Goal: Use online tool/utility: Utilize a website feature to perform a specific function

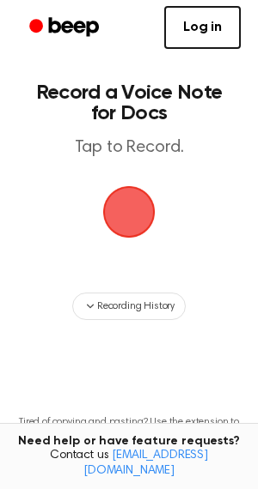
click at [128, 212] on span "button" at bounding box center [129, 212] width 58 height 58
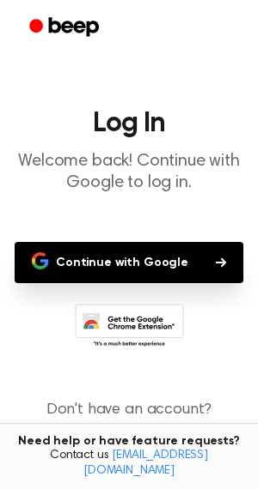
click at [187, 263] on button "Continue with Google" at bounding box center [129, 262] width 228 height 41
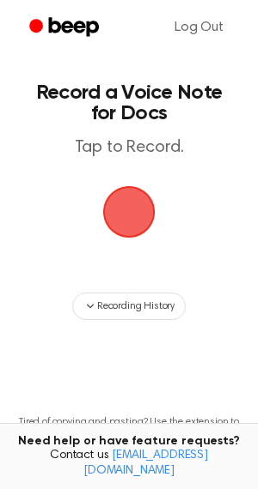
click at [135, 218] on span "button" at bounding box center [129, 212] width 64 height 64
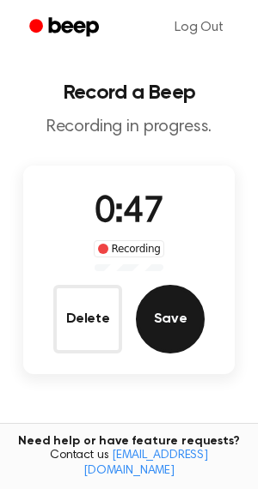
click at [178, 329] on button "Save" at bounding box center [170, 319] width 69 height 69
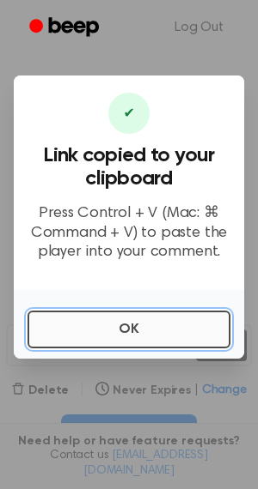
click at [128, 321] on button "OK" at bounding box center [128, 330] width 203 height 38
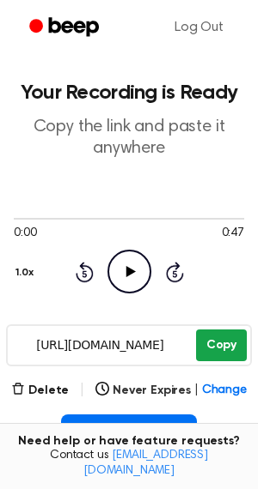
click at [209, 348] on button "Copy" at bounding box center [221, 346] width 51 height 32
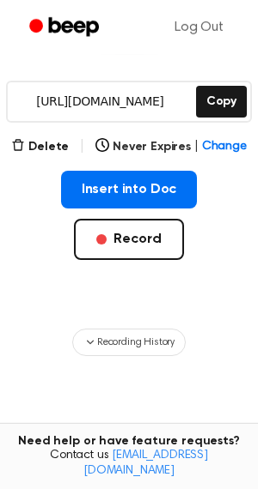
scroll to position [271, 0]
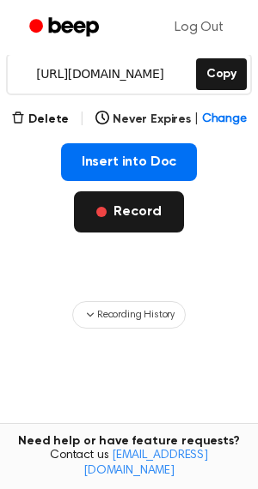
click at [146, 219] on button "Record" at bounding box center [128, 212] width 109 height 41
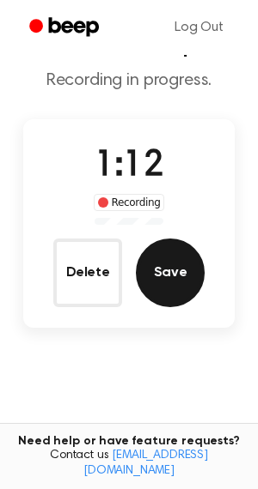
click at [148, 272] on button "Save" at bounding box center [170, 273] width 69 height 69
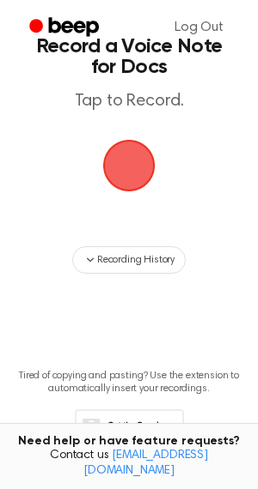
scroll to position [0, 0]
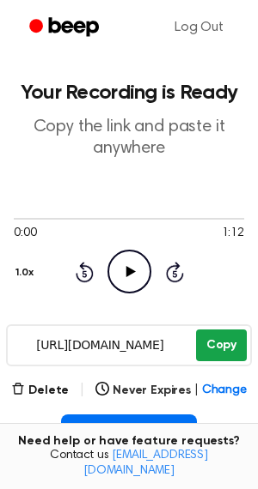
click at [223, 338] on button "Copy" at bounding box center [221, 346] width 51 height 32
